Goal: Task Accomplishment & Management: Complete application form

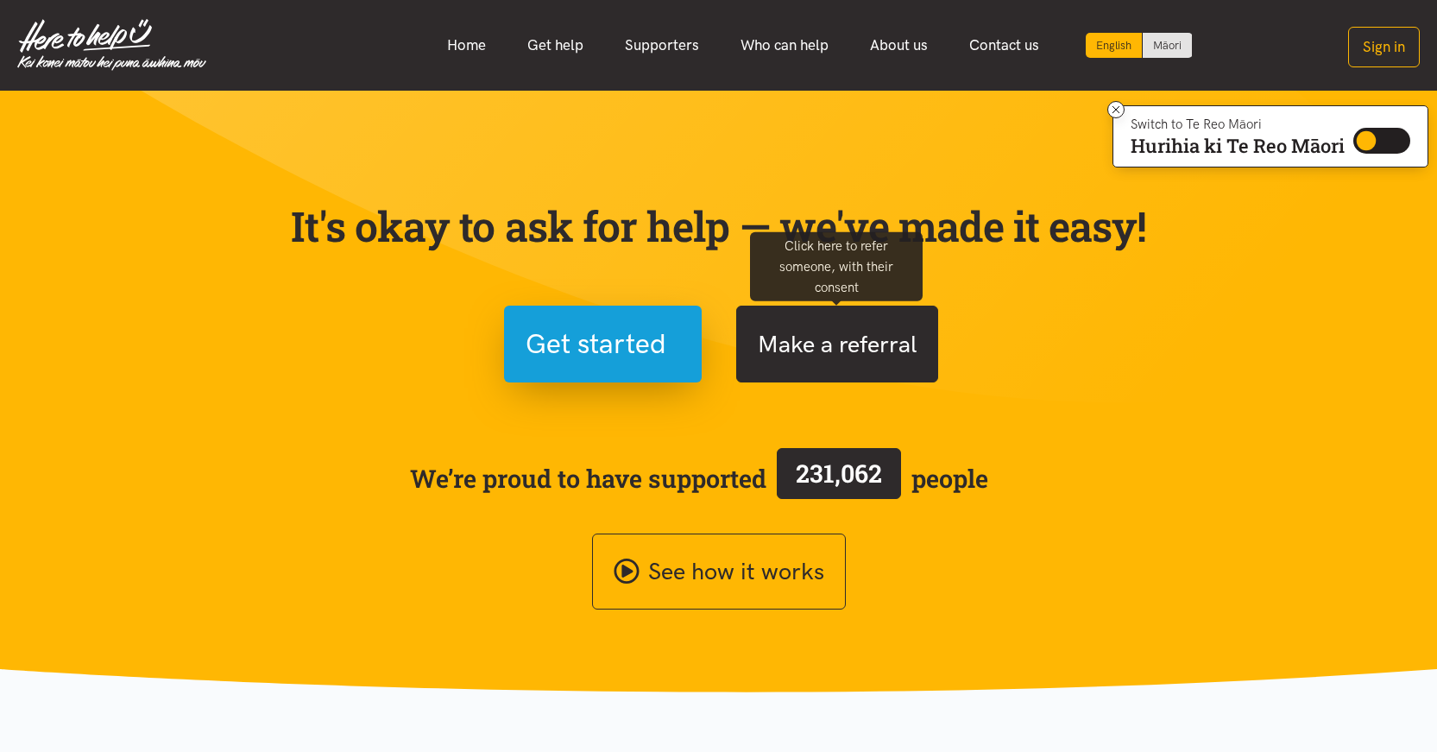
click at [803, 346] on button "Make a referral" at bounding box center [837, 344] width 202 height 77
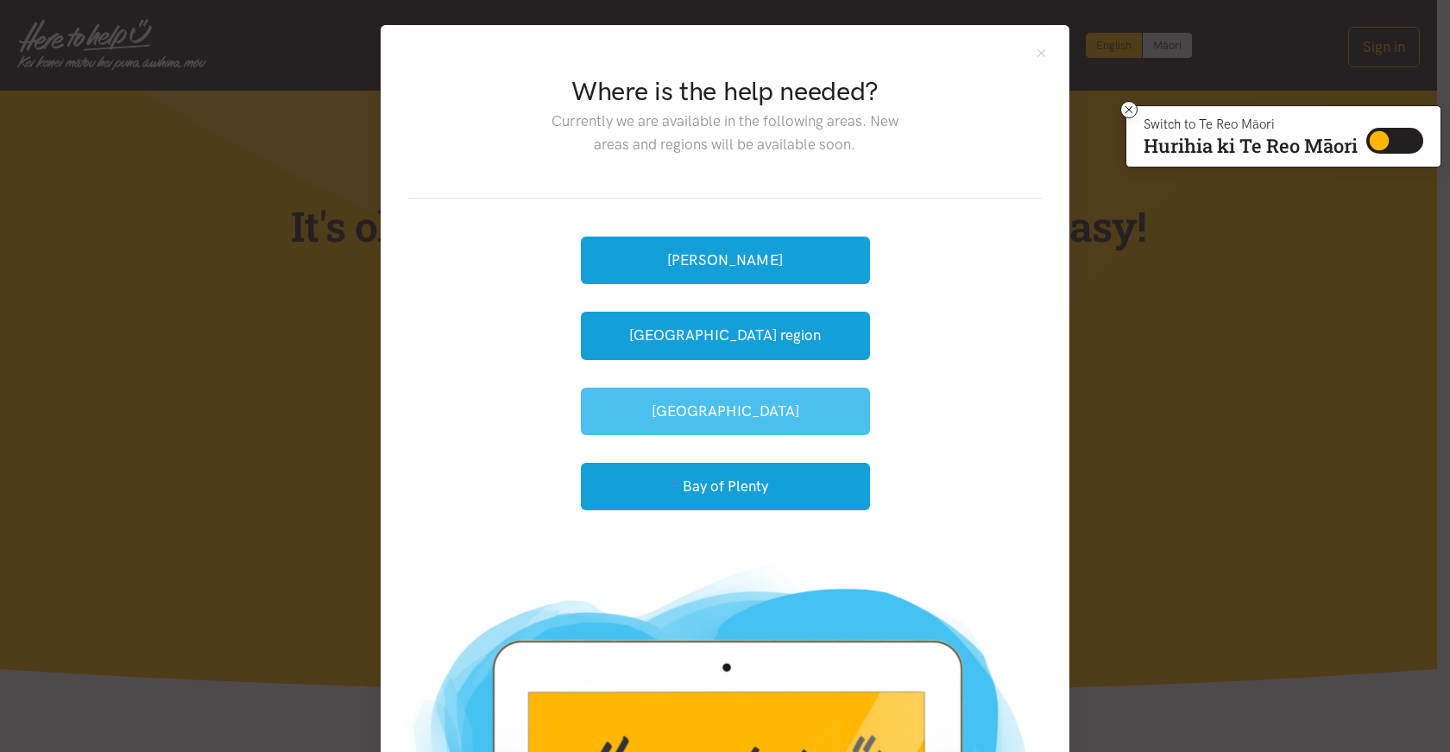
click at [717, 399] on button "[GEOGRAPHIC_DATA]" at bounding box center [725, 410] width 289 height 47
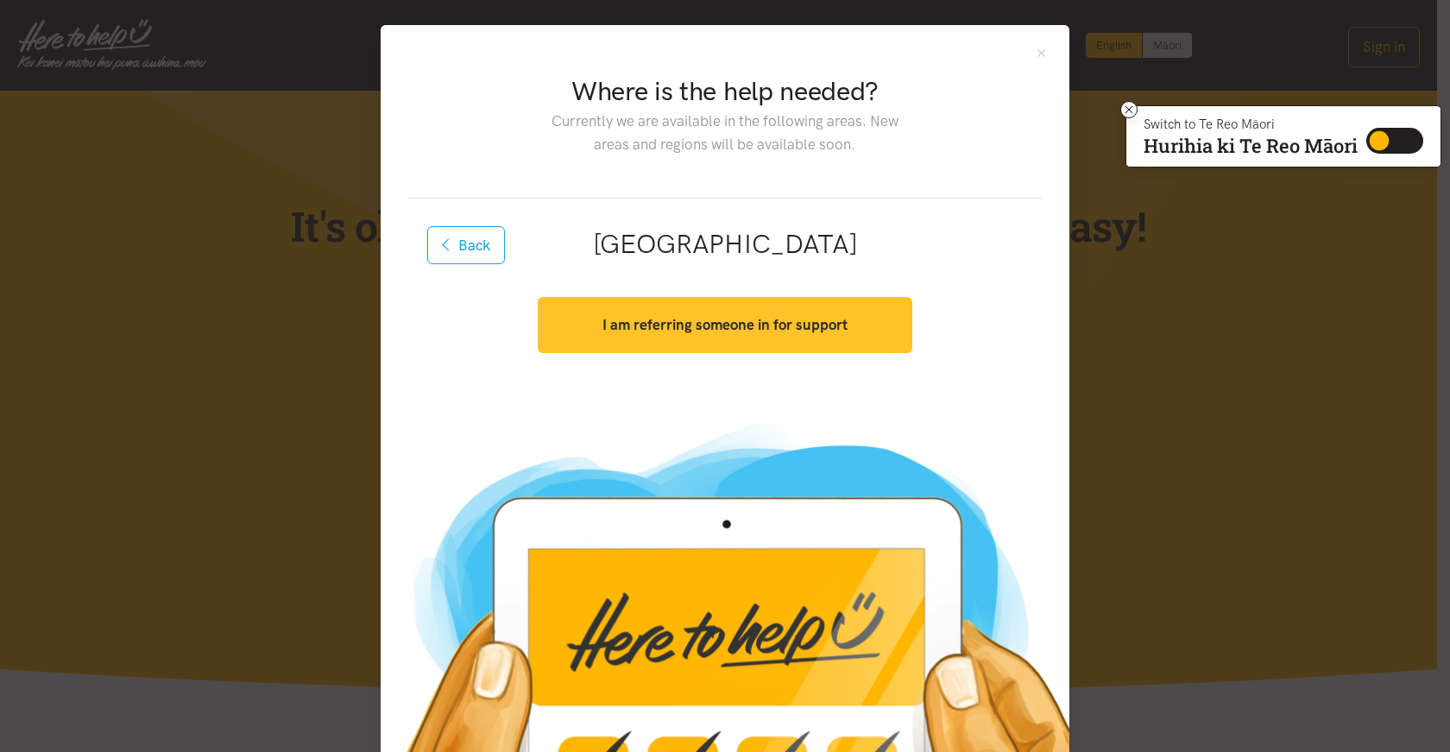
click at [688, 325] on strong "I am referring someone in for support" at bounding box center [724, 324] width 245 height 17
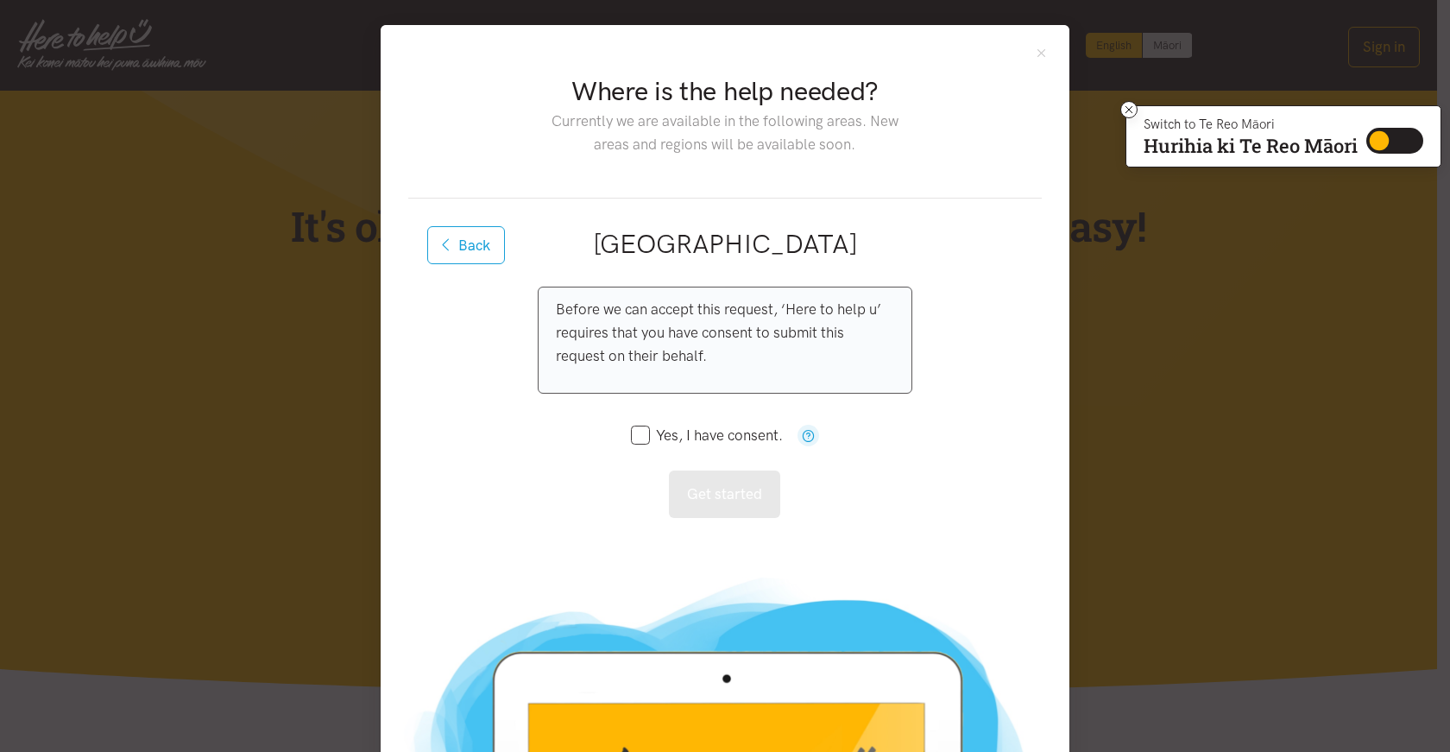
click at [635, 429] on input "Yes, I have consent." at bounding box center [707, 435] width 152 height 15
checkbox input "true"
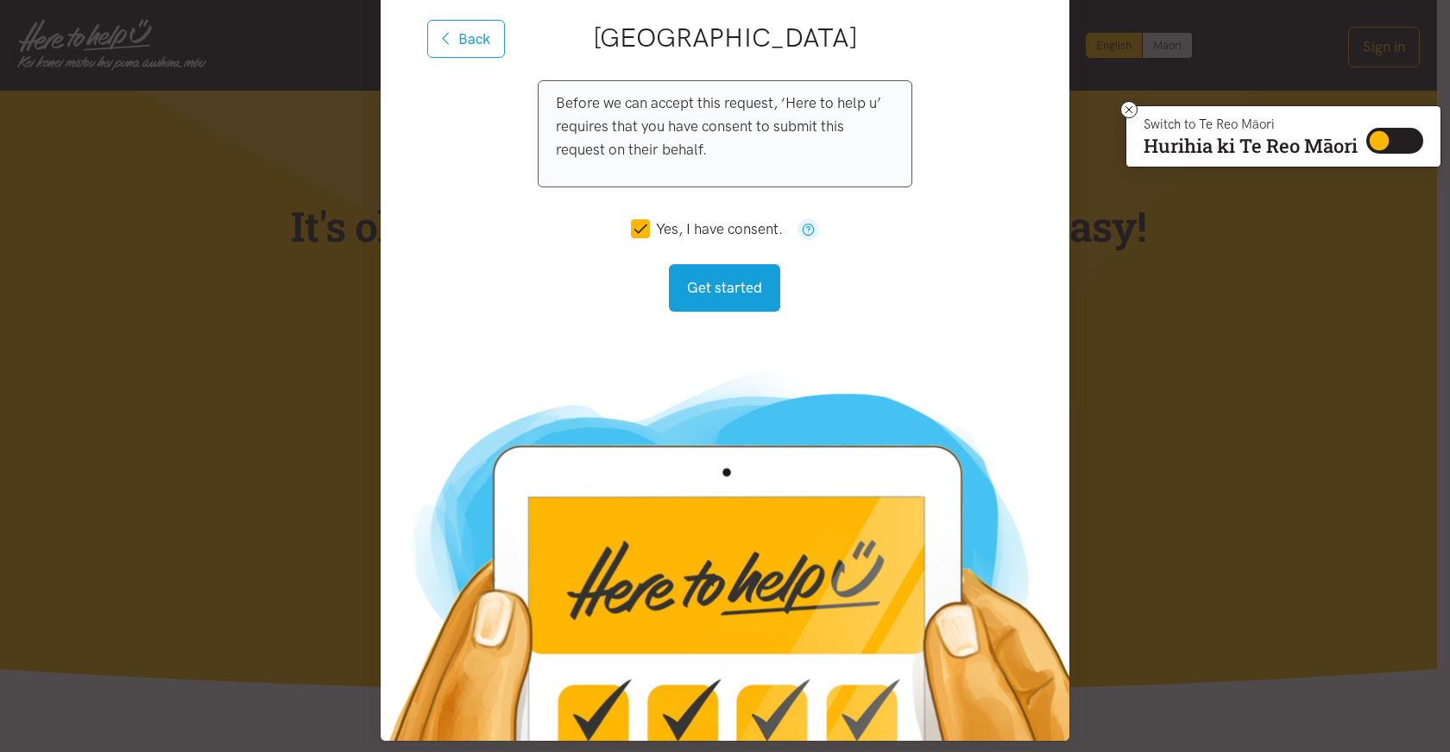
scroll to position [220, 0]
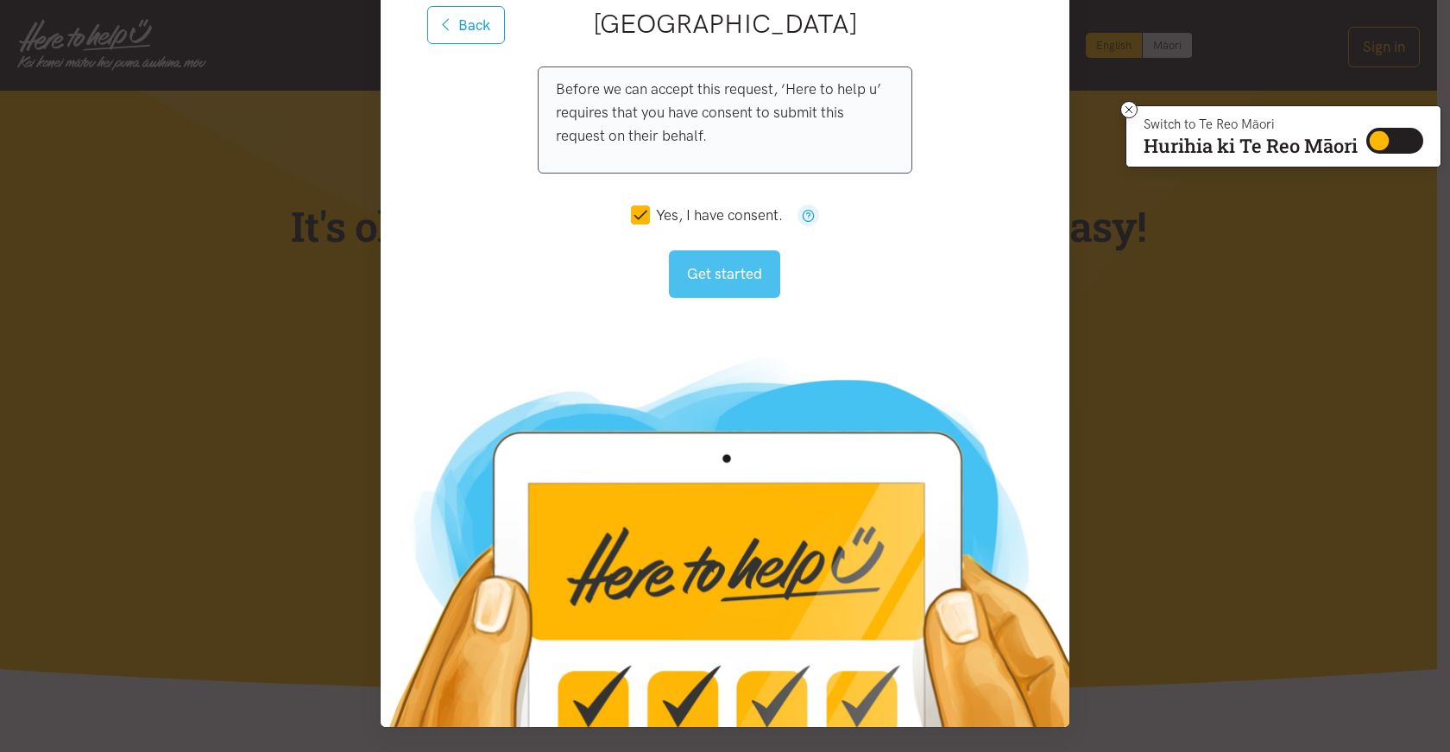
click at [707, 273] on button "Get started" at bounding box center [724, 273] width 111 height 47
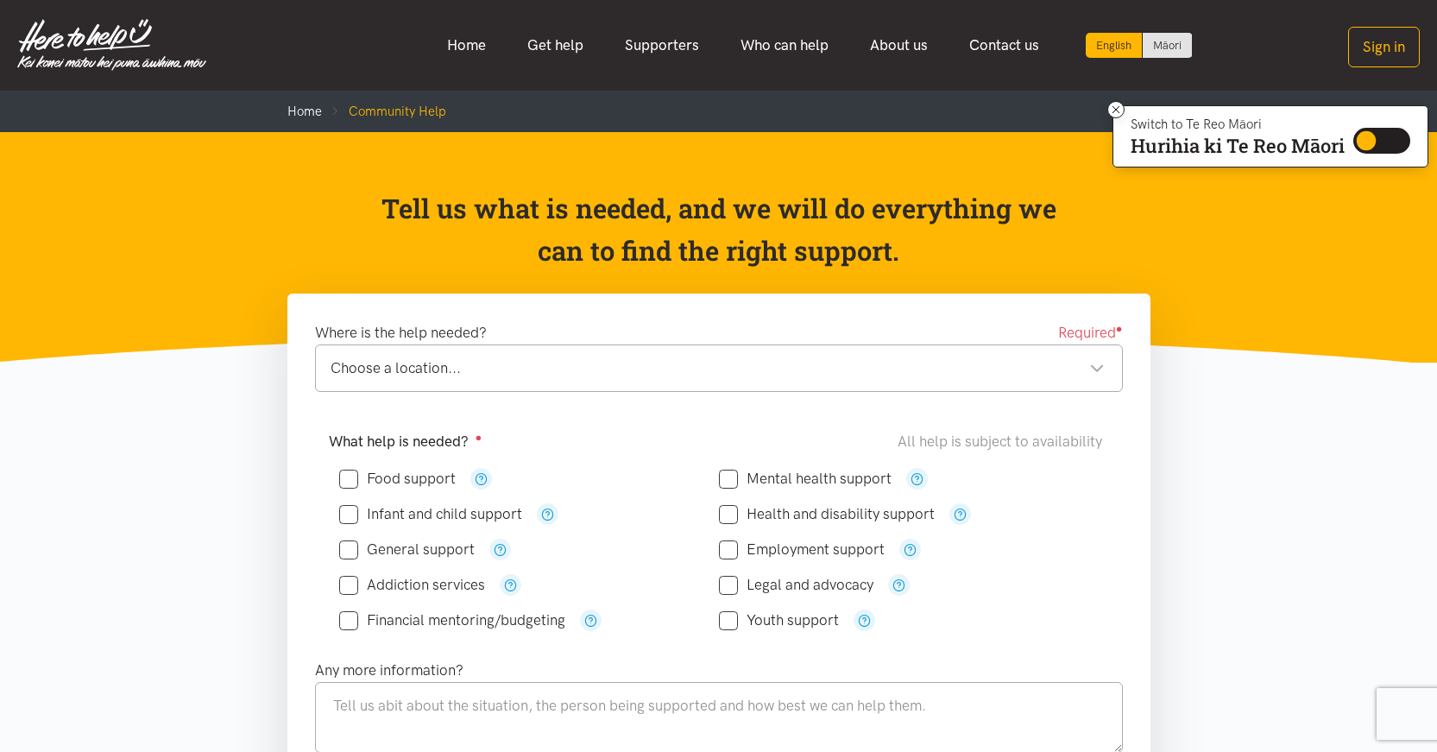
click at [350, 481] on input "Food support" at bounding box center [397, 478] width 117 height 15
checkbox input "true"
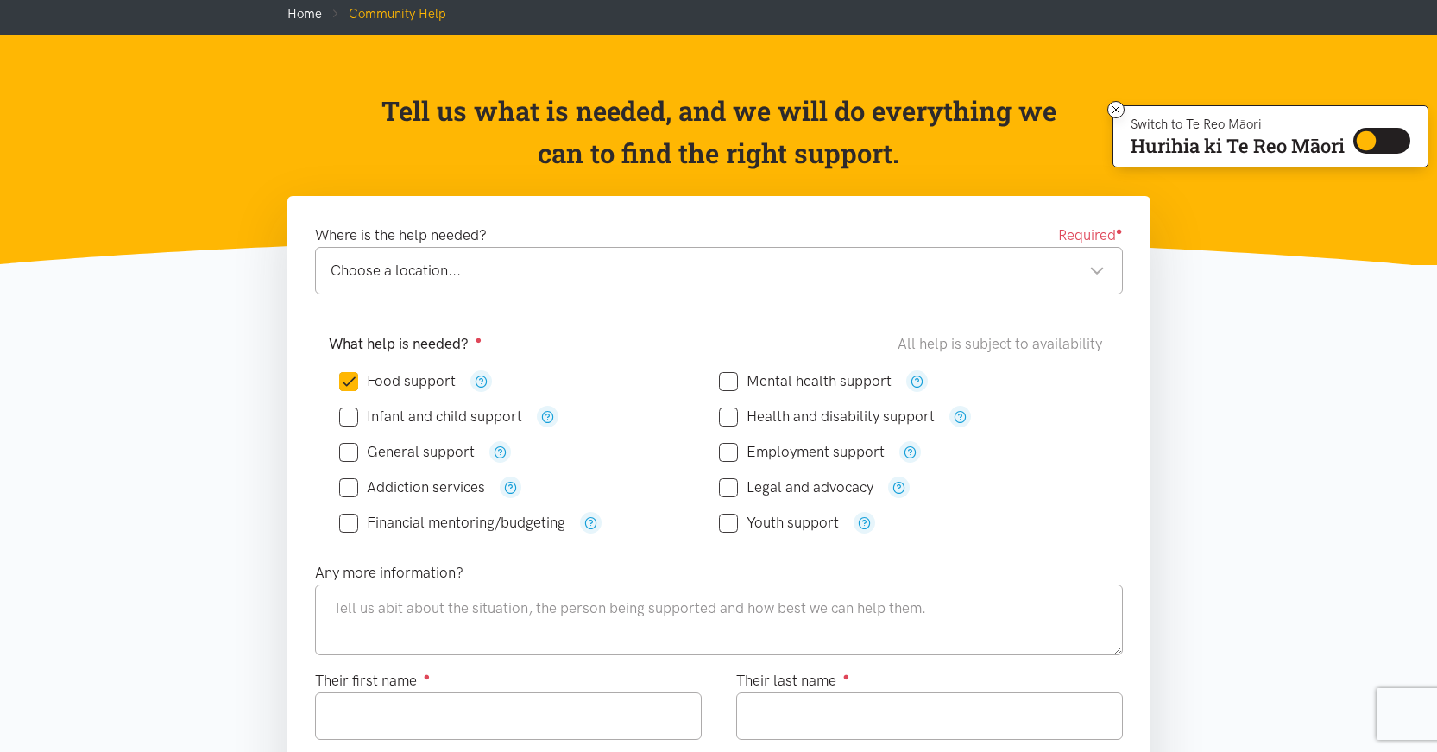
scroll to position [106, 0]
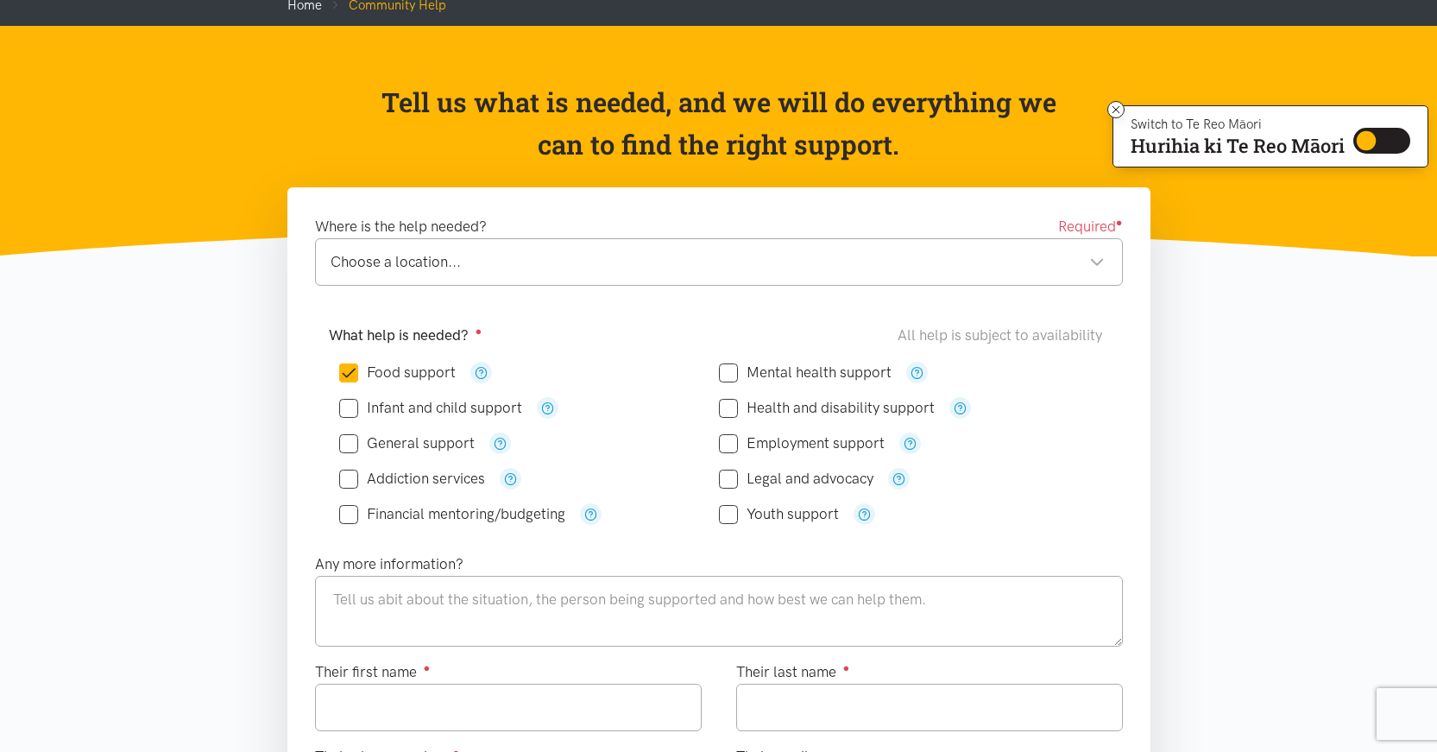
click at [1099, 256] on div "Choose a location..." at bounding box center [718, 261] width 774 height 23
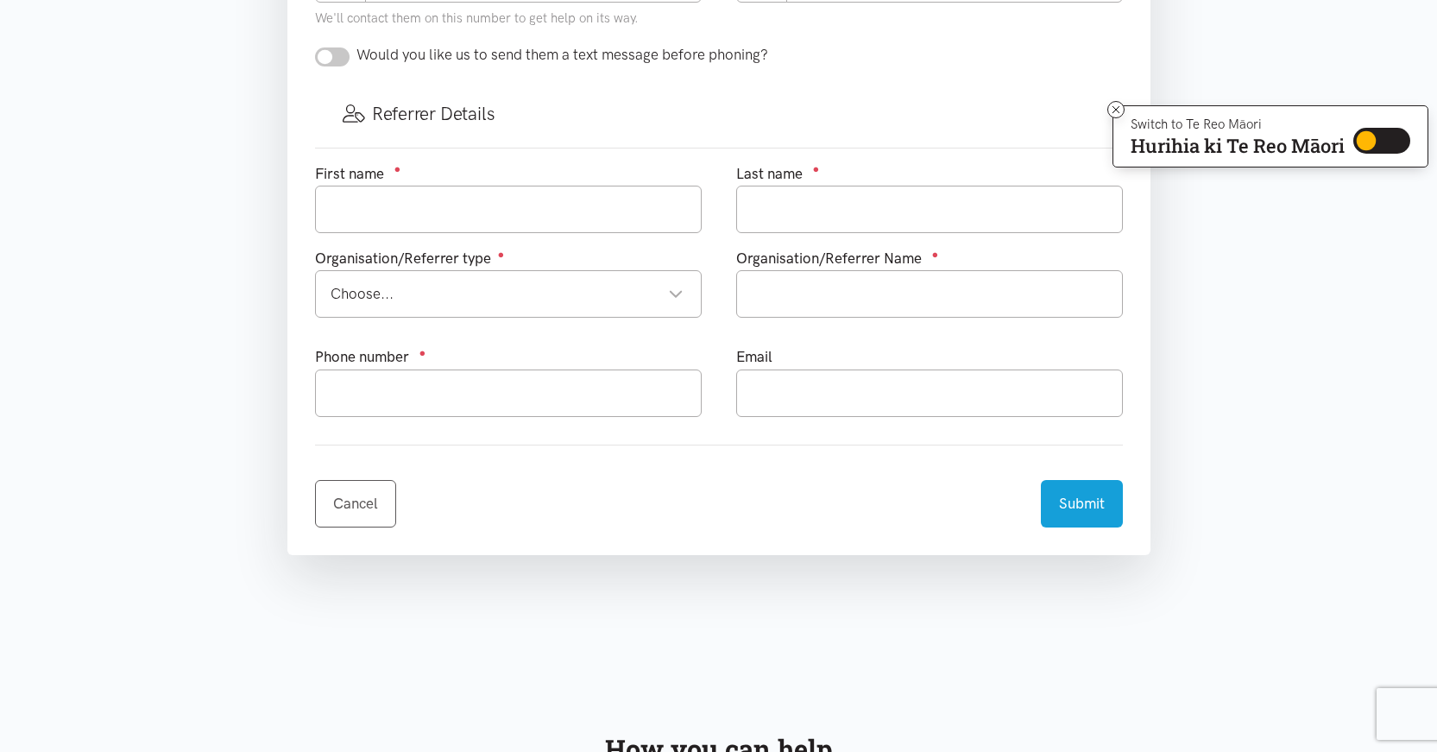
scroll to position [451, 0]
